Goal: Book appointment/travel/reservation

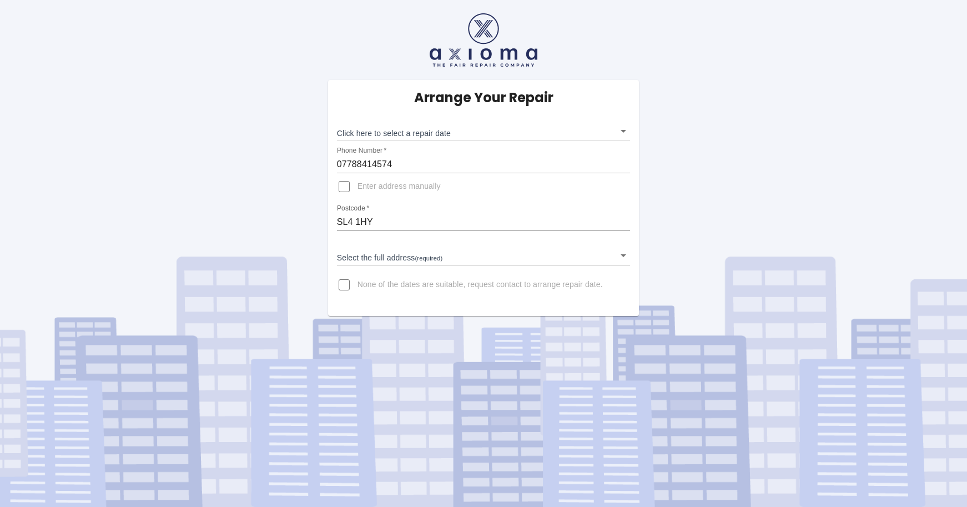
click at [624, 130] on body "Arrange Your Repair Click here to select a repair date ​ Phone Number   * 07788…" at bounding box center [483, 253] width 967 height 507
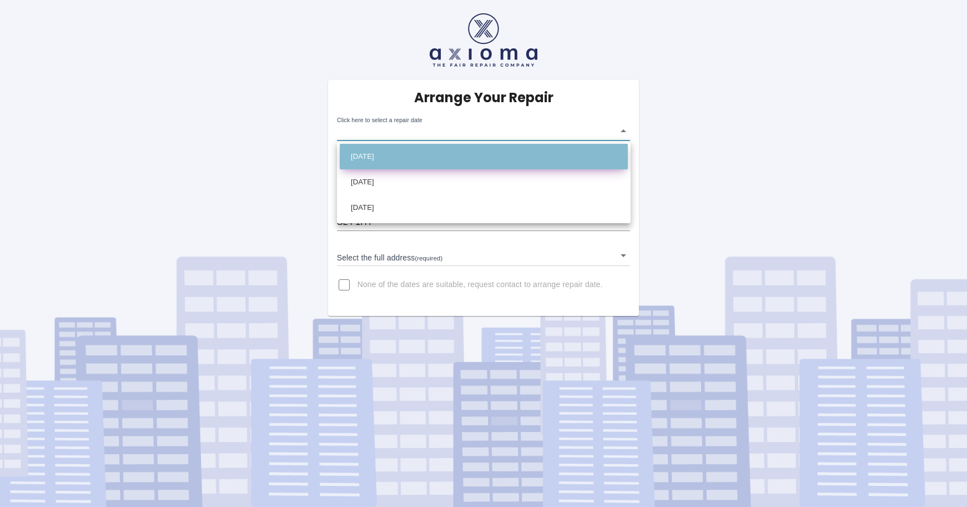
click at [469, 153] on li "[DATE]" at bounding box center [484, 157] width 288 height 26
type input "[DATE]T00:00:00.000Z"
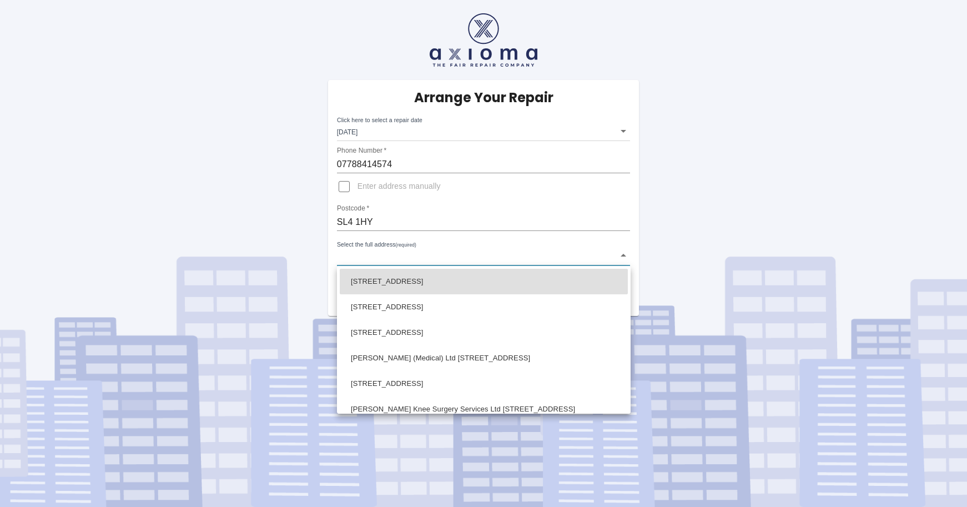
click at [415, 258] on body "Arrange Your Repair Click here to select a repair date [DATE] [DATE]T00:00:00.0…" at bounding box center [483, 253] width 967 height 507
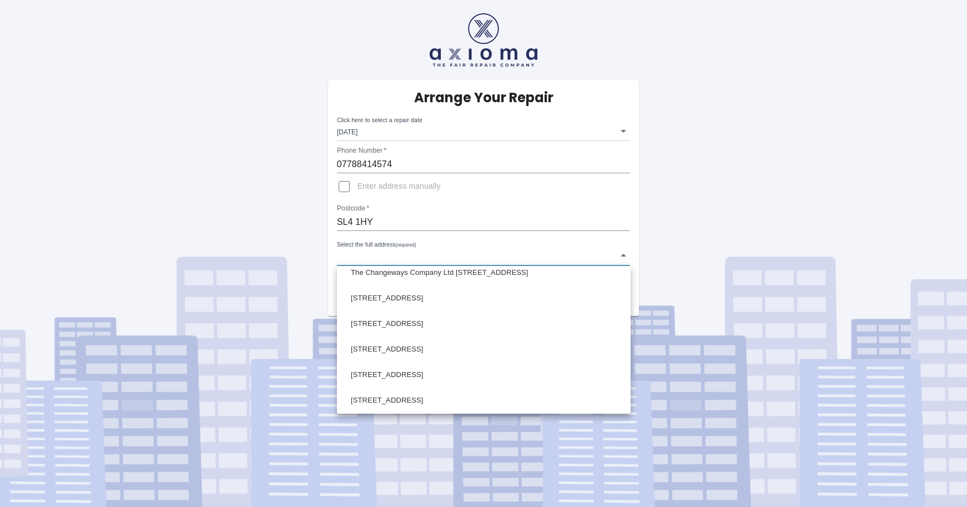
scroll to position [160, 0]
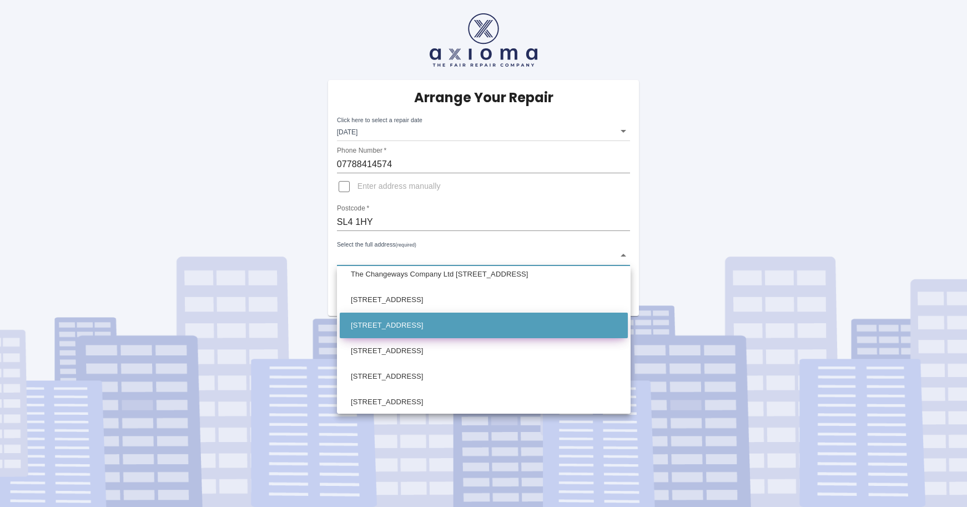
click at [436, 323] on li "[STREET_ADDRESS]" at bounding box center [484, 326] width 288 height 26
type input "[STREET_ADDRESS]"
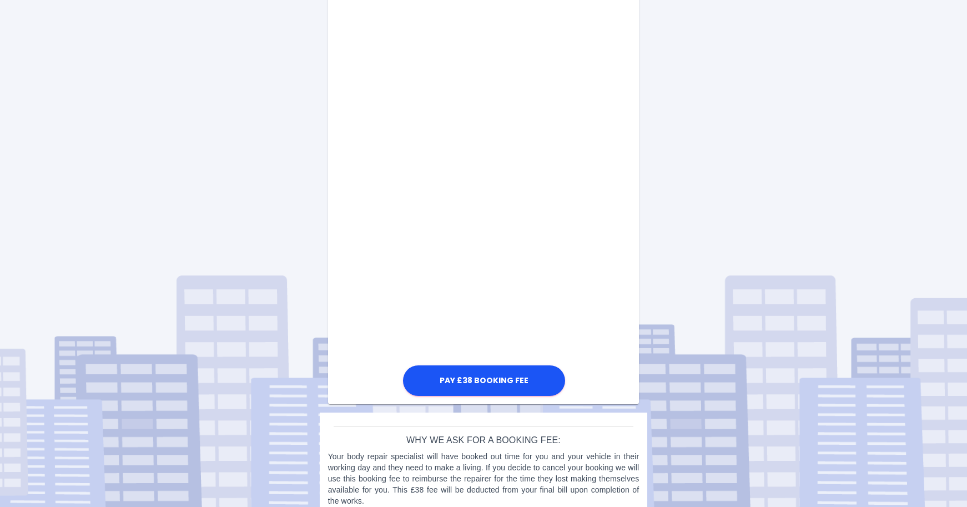
scroll to position [548, 0]
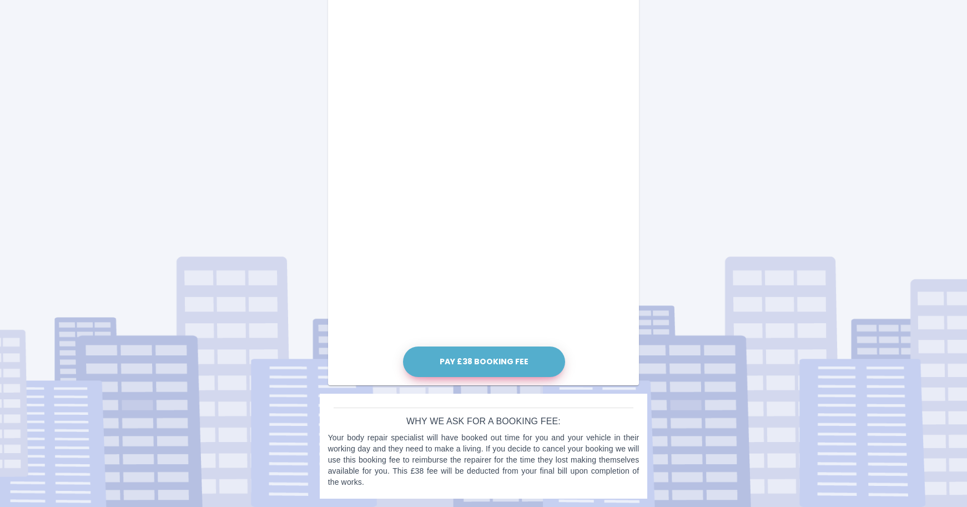
click at [492, 364] on button "Pay £38 Booking Fee" at bounding box center [484, 361] width 162 height 31
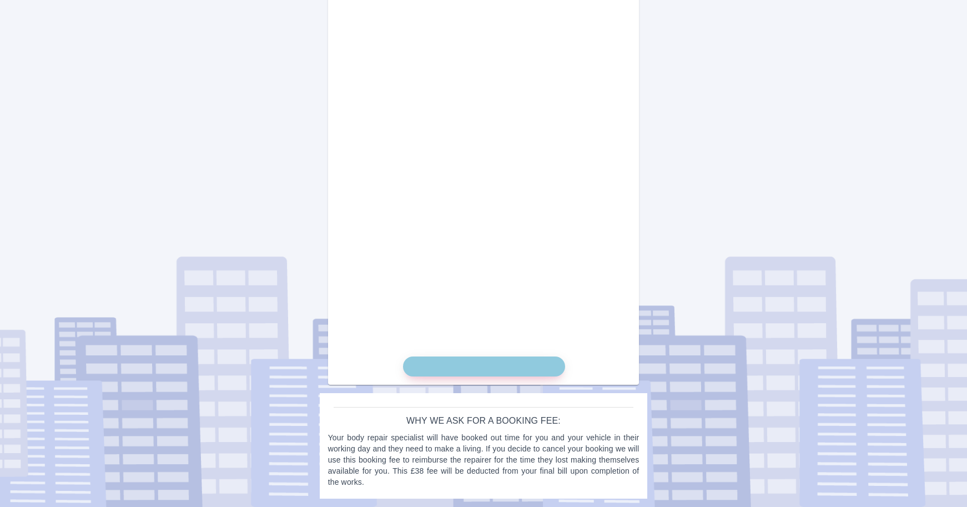
scroll to position [538, 0]
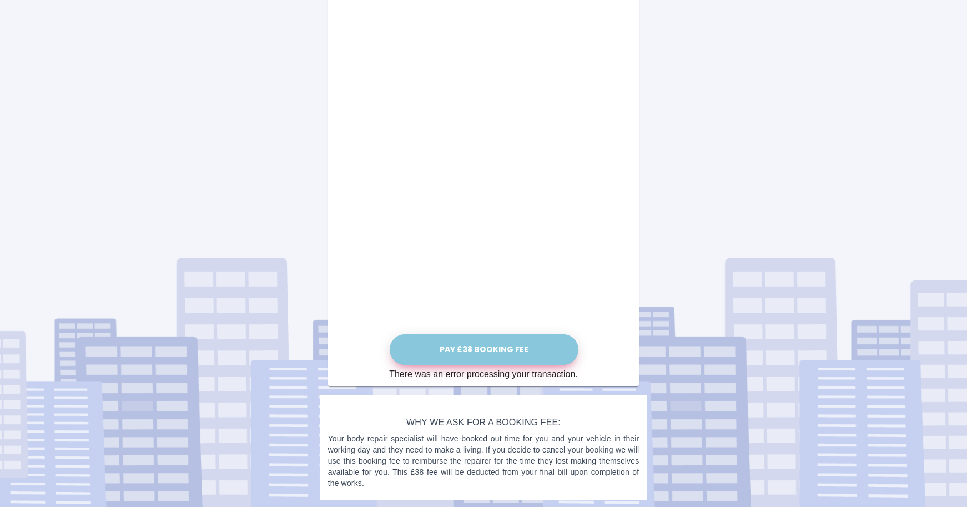
click at [482, 349] on button "Pay £38 Booking Fee" at bounding box center [484, 349] width 189 height 31
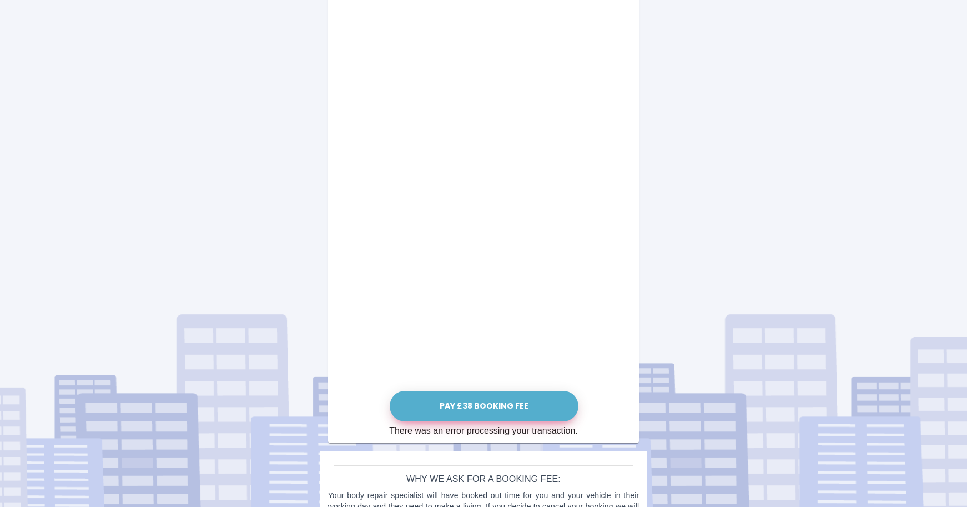
scroll to position [485, 0]
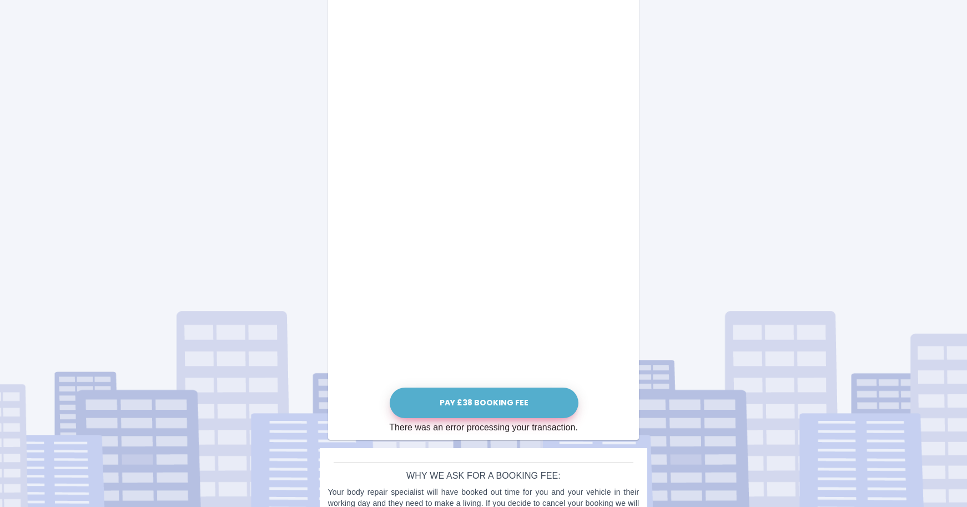
click at [459, 398] on button "Pay £38 Booking Fee" at bounding box center [484, 403] width 189 height 31
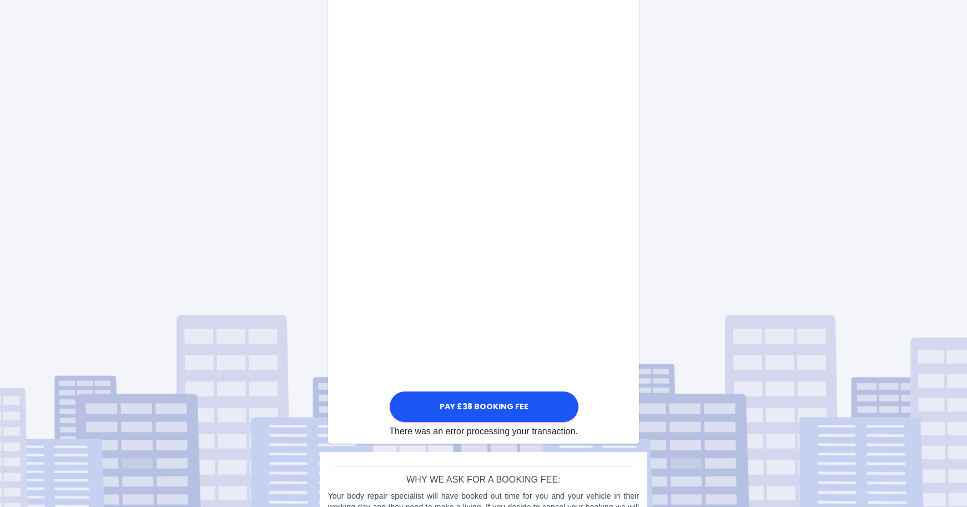
scroll to position [493, 0]
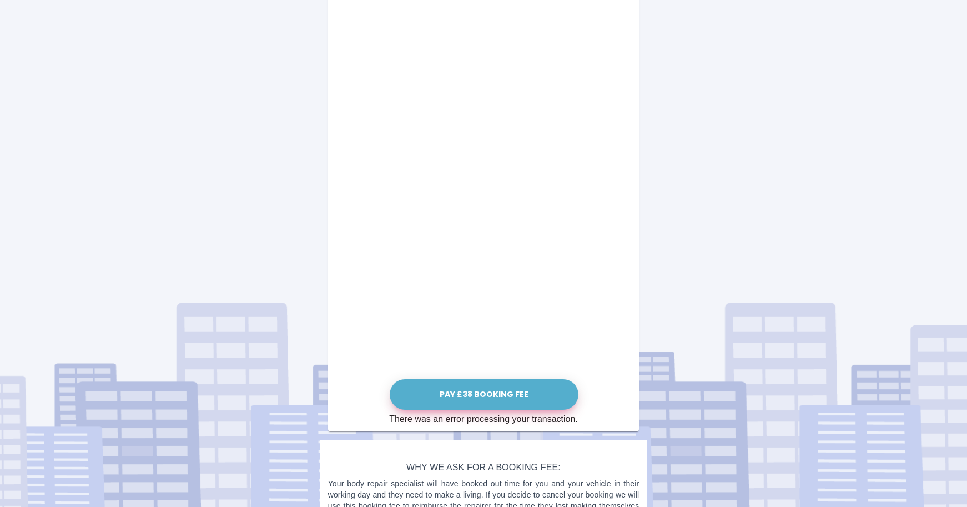
click at [483, 394] on button "Pay £38 Booking Fee" at bounding box center [484, 394] width 189 height 31
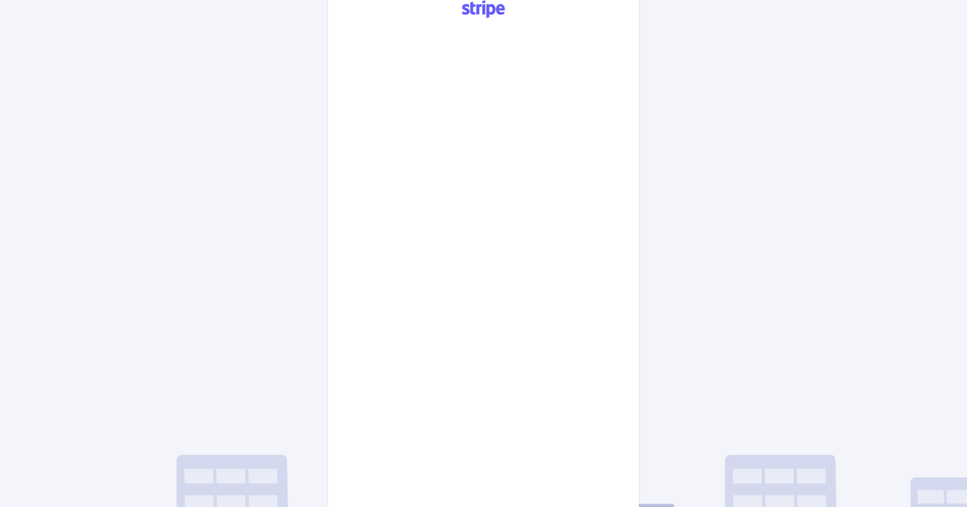
scroll to position [0, 0]
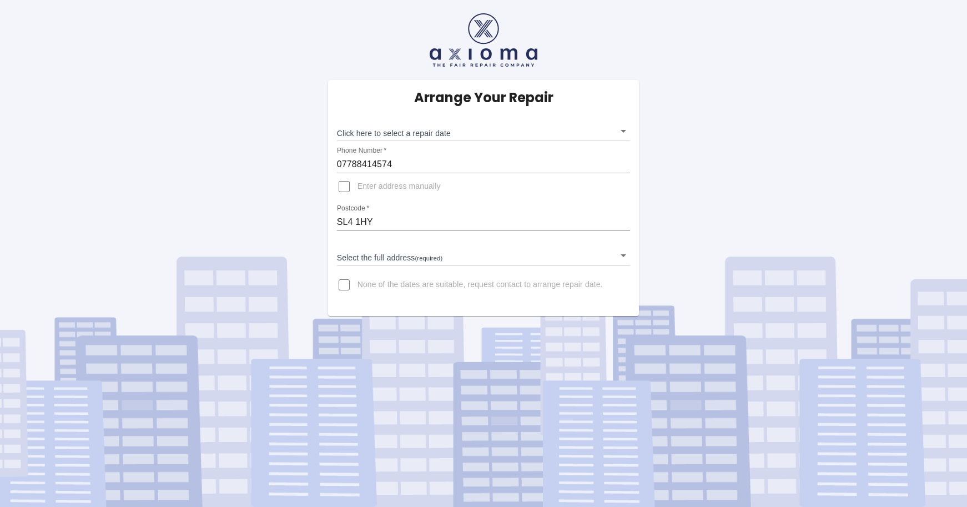
click at [474, 133] on body "Arrange Your Repair Click here to select a repair date ​ Phone Number   * 07788…" at bounding box center [483, 253] width 967 height 507
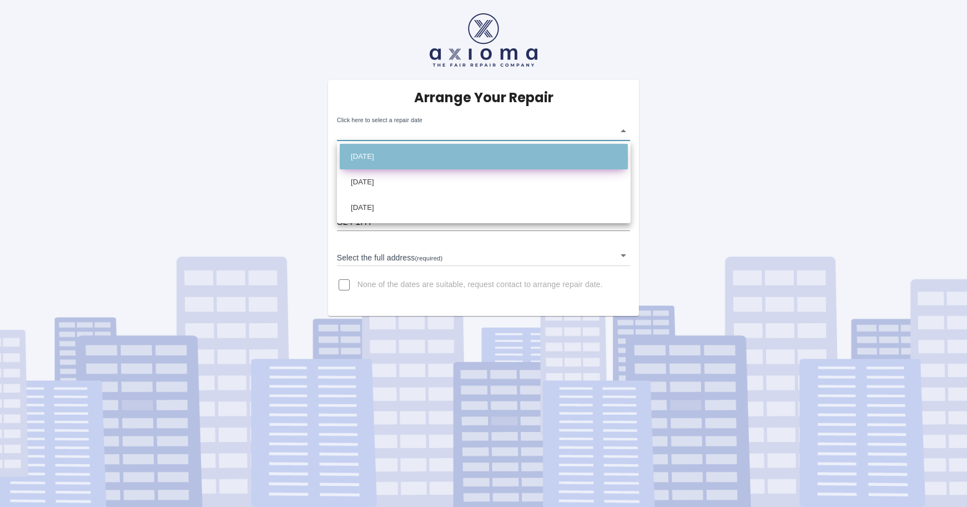
click at [460, 155] on li "[DATE]" at bounding box center [484, 157] width 288 height 26
type input "[DATE]T00:00:00.000Z"
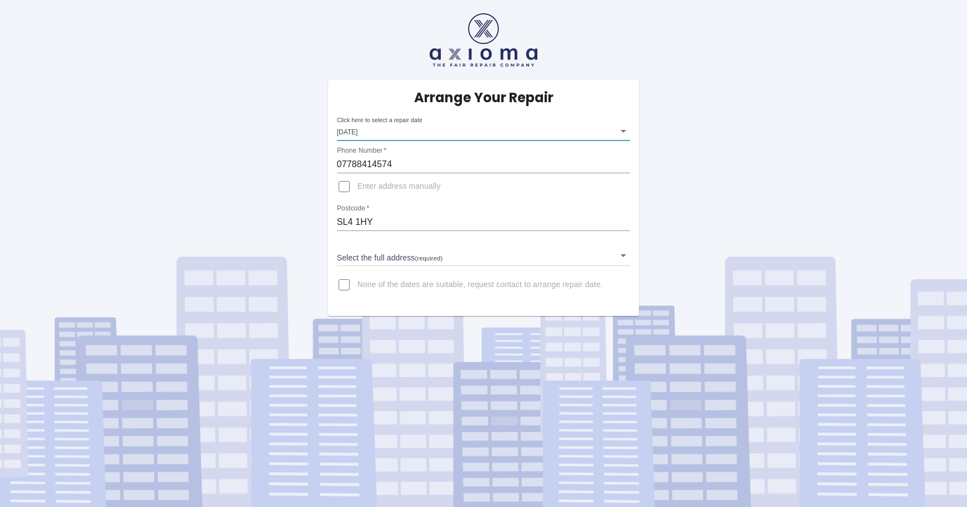
click at [448, 257] on body "Arrange Your Repair Click here to select a repair date Tue Sep 16 2025 2025-09-…" at bounding box center [483, 253] width 967 height 507
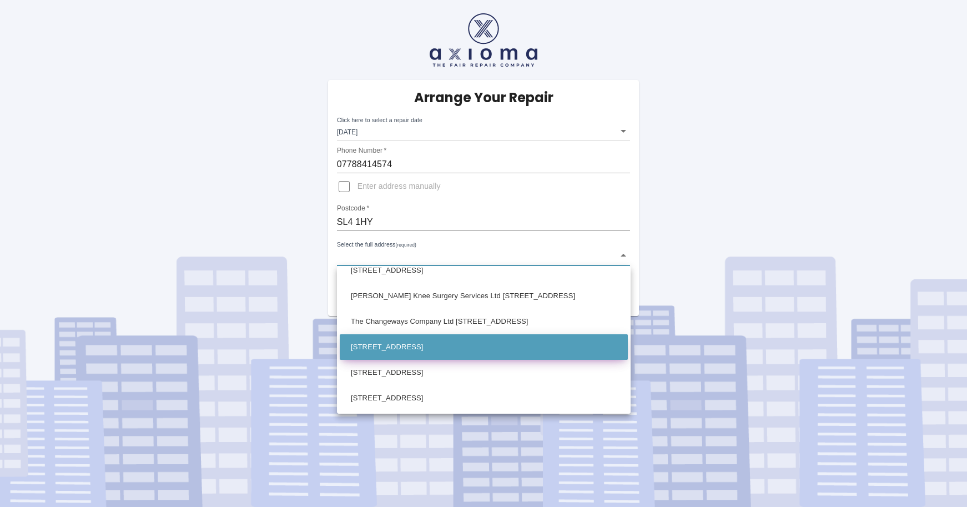
scroll to position [115, 0]
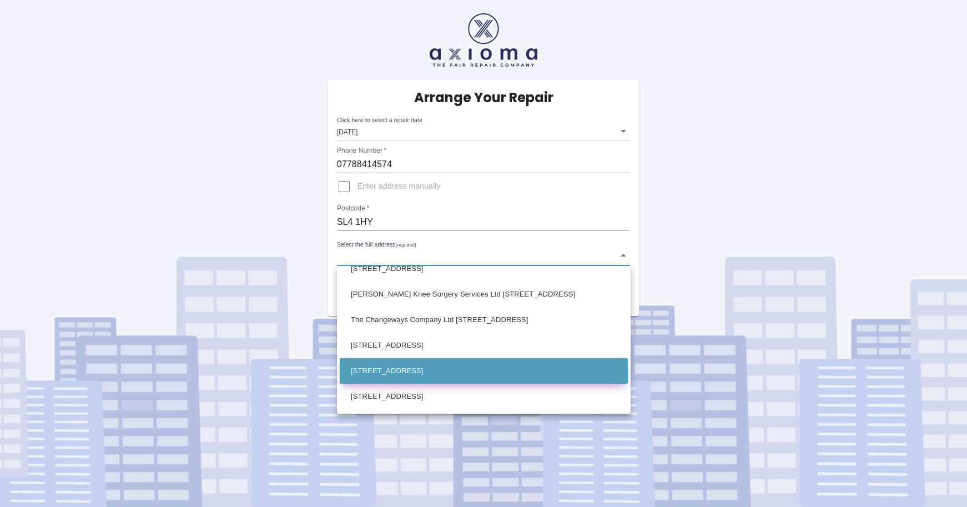
click at [458, 370] on li "[STREET_ADDRESS]" at bounding box center [484, 371] width 288 height 26
type input "[STREET_ADDRESS]"
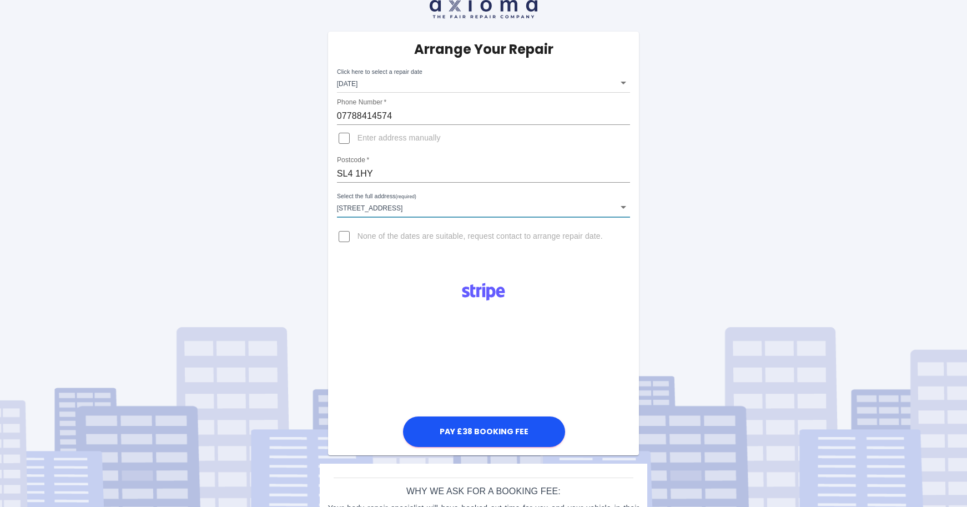
scroll to position [53, 0]
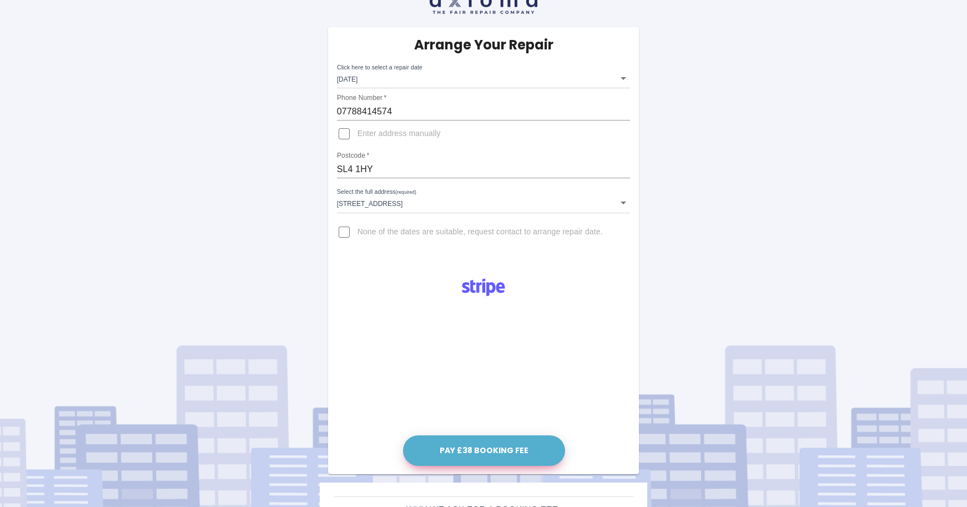
click at [479, 450] on button "Pay £38 Booking Fee" at bounding box center [484, 450] width 162 height 31
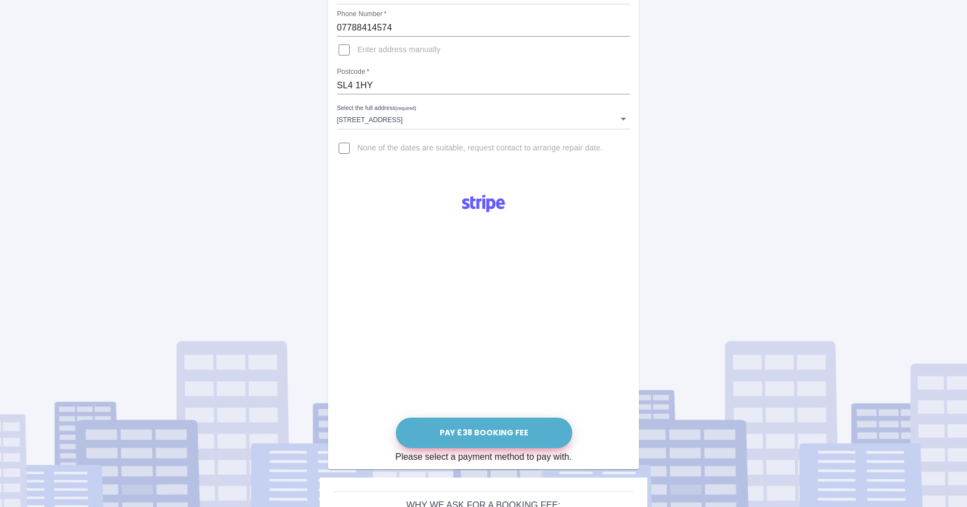
scroll to position [147, 0]
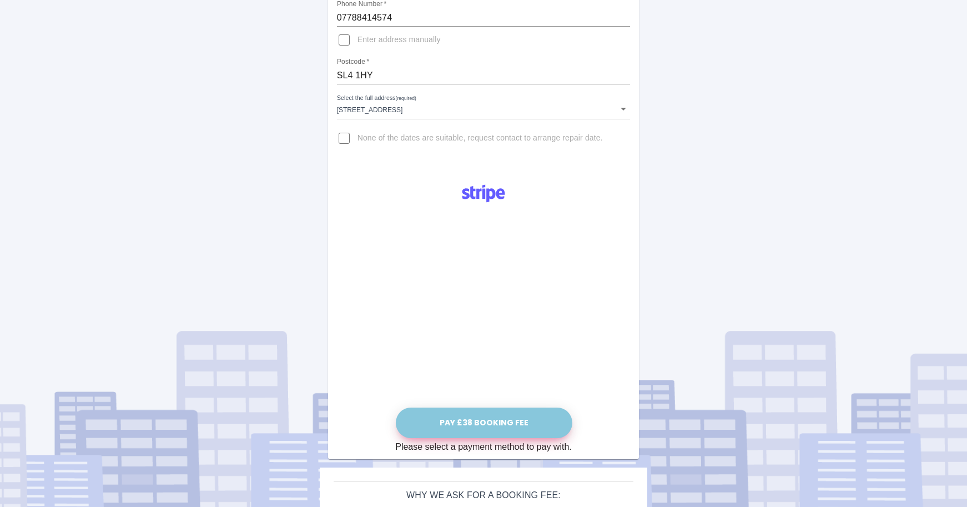
click at [492, 426] on button "Pay £38 Booking Fee" at bounding box center [484, 423] width 177 height 31
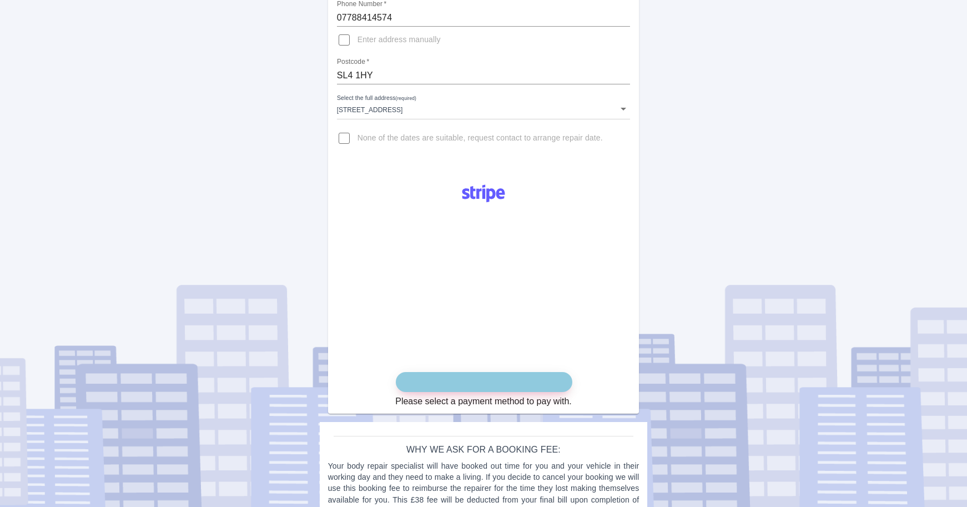
scroll to position [175, 0]
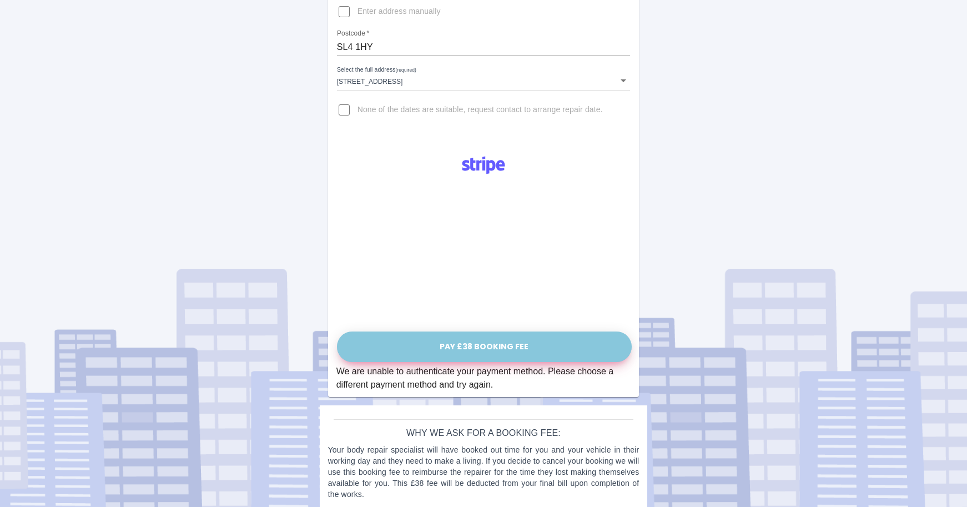
click at [465, 347] on button "Pay £38 Booking Fee" at bounding box center [484, 346] width 295 height 31
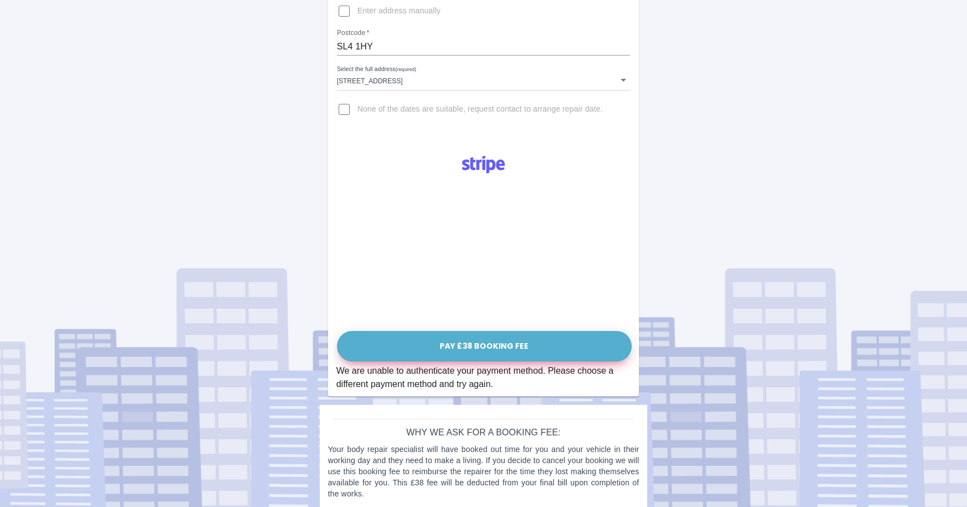
scroll to position [187, 0]
